Goal: Information Seeking & Learning: Learn about a topic

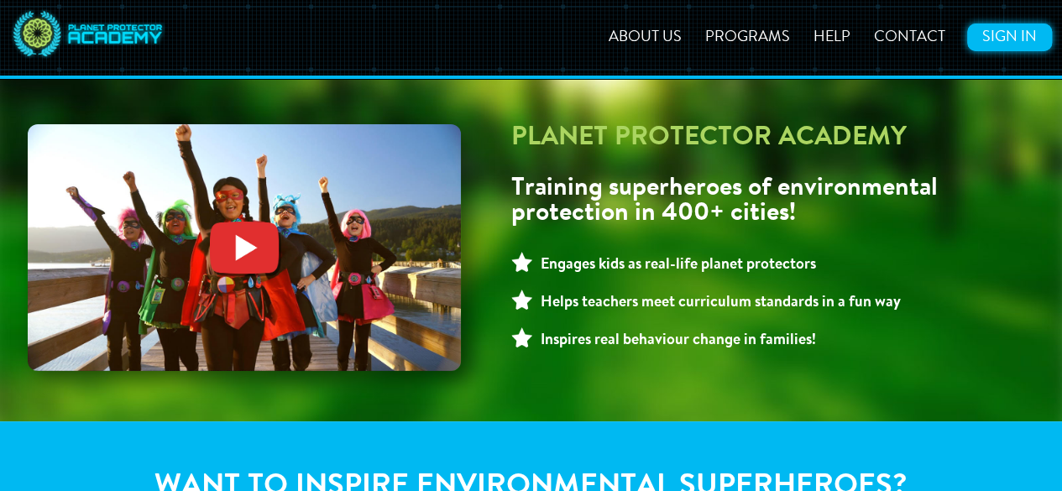
click at [1022, 38] on link "Sign In" at bounding box center [1009, 38] width 85 height 28
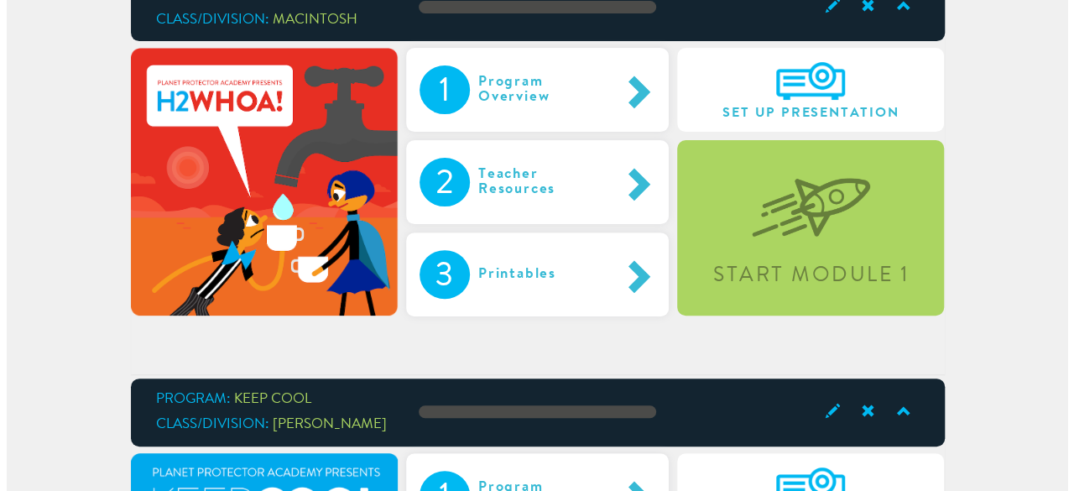
scroll to position [171, 0]
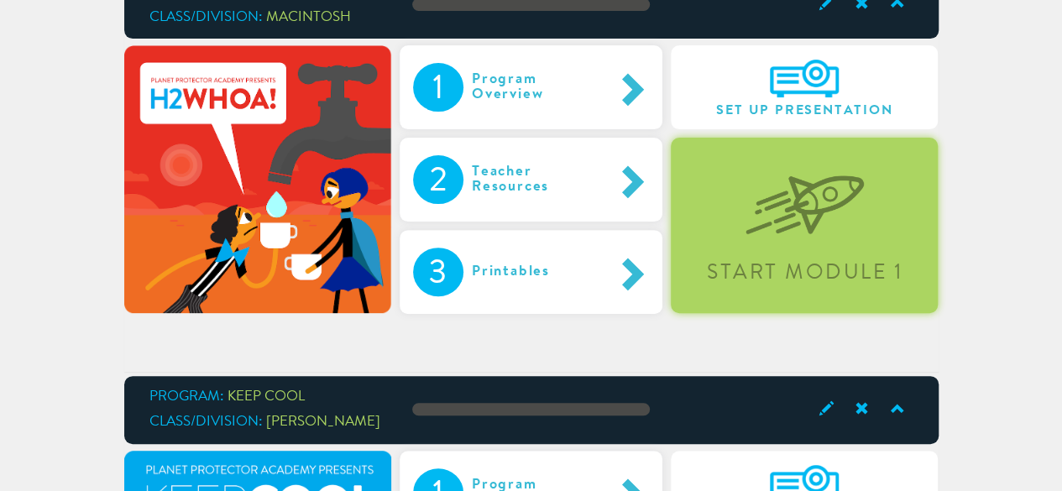
click at [729, 190] on div "Start Module 1" at bounding box center [804, 225] width 267 height 175
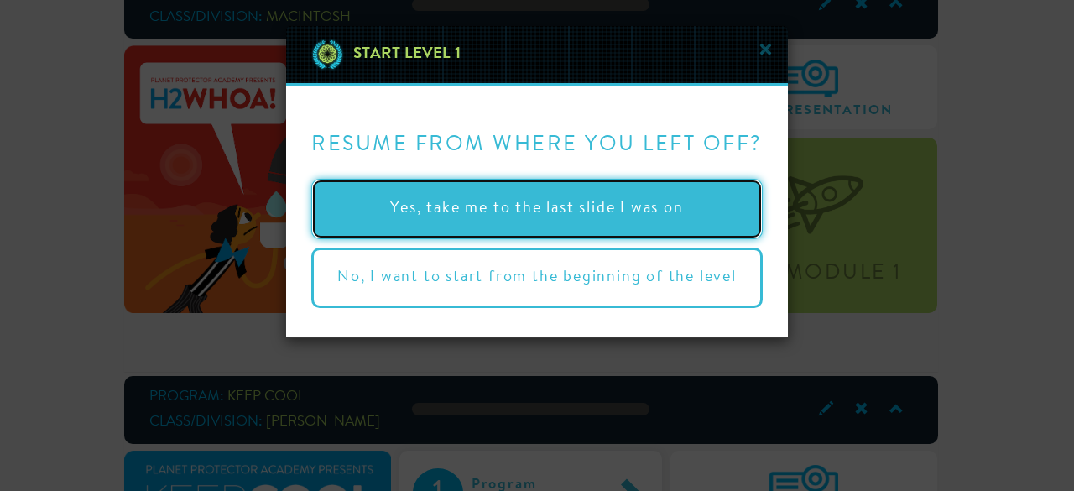
click at [640, 213] on button "Yes, take me to the last slide I was on" at bounding box center [537, 209] width 452 height 60
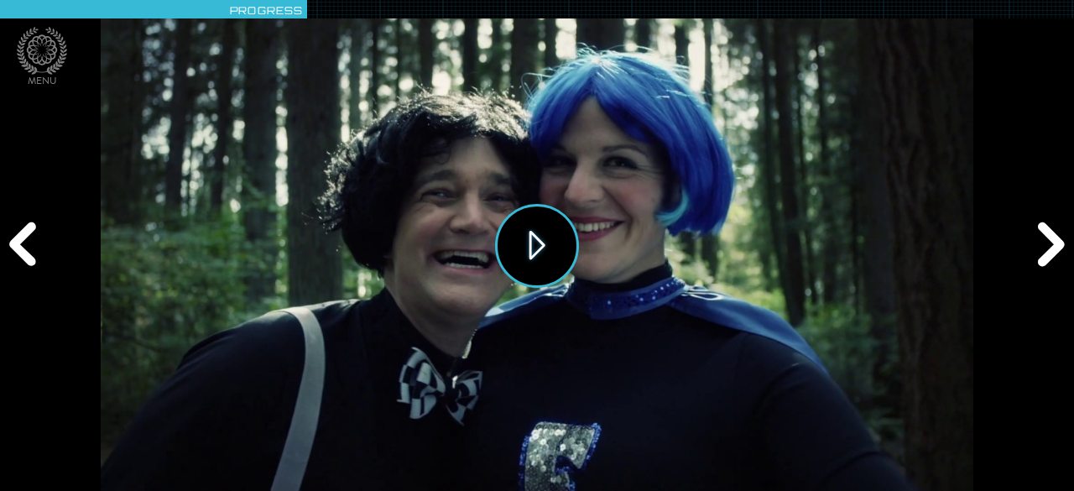
click at [536, 233] on button "Play" at bounding box center [537, 246] width 84 height 84
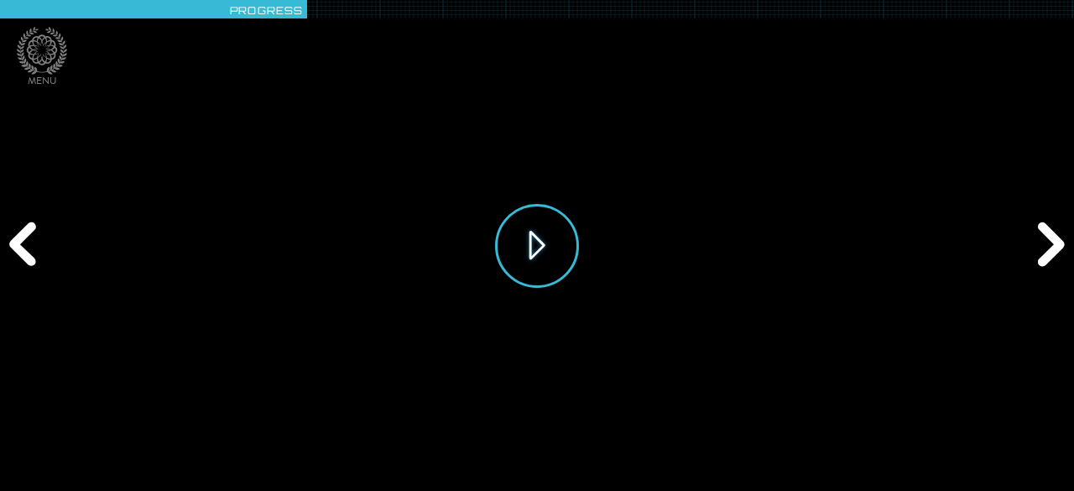
click at [516, 254] on button "Play" at bounding box center [537, 246] width 84 height 84
